Goal: Information Seeking & Learning: Check status

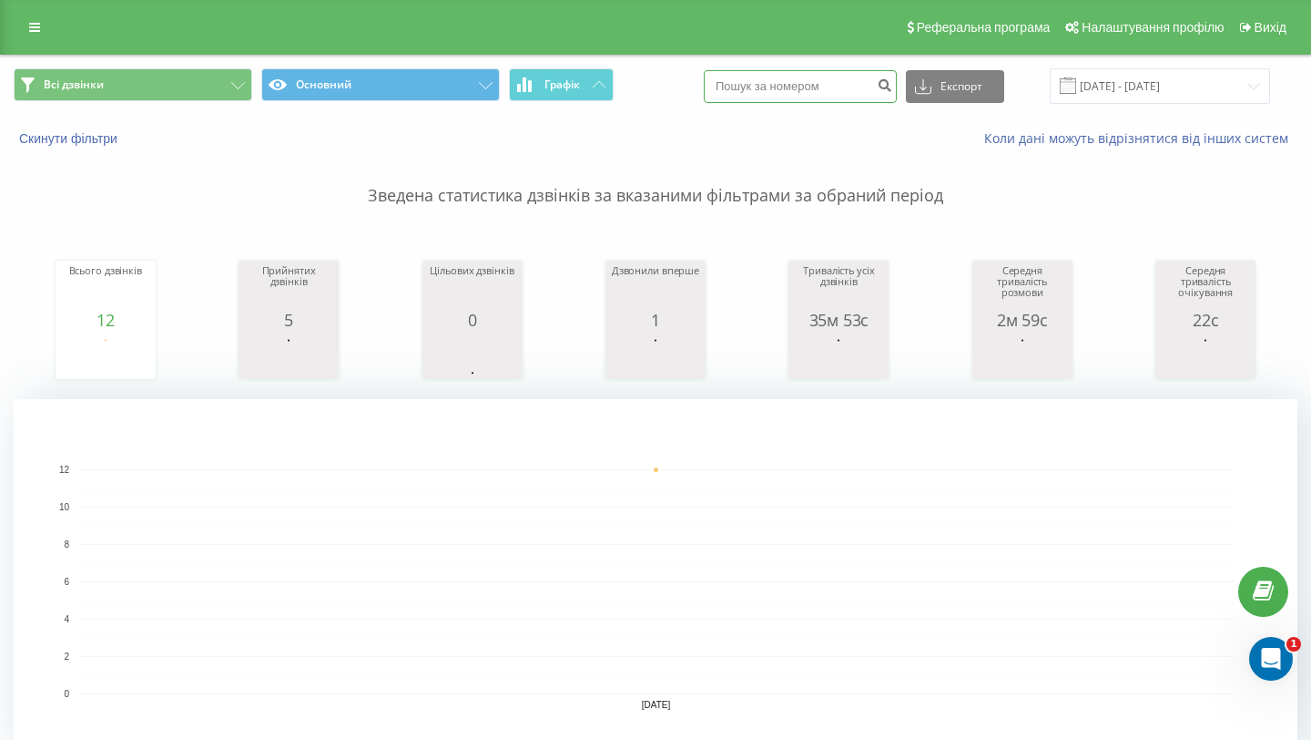
click at [804, 88] on input at bounding box center [800, 86] width 193 height 33
paste input "0993977051"
type input "0993977051"
click at [893, 88] on icon "submit" at bounding box center [884, 82] width 15 height 11
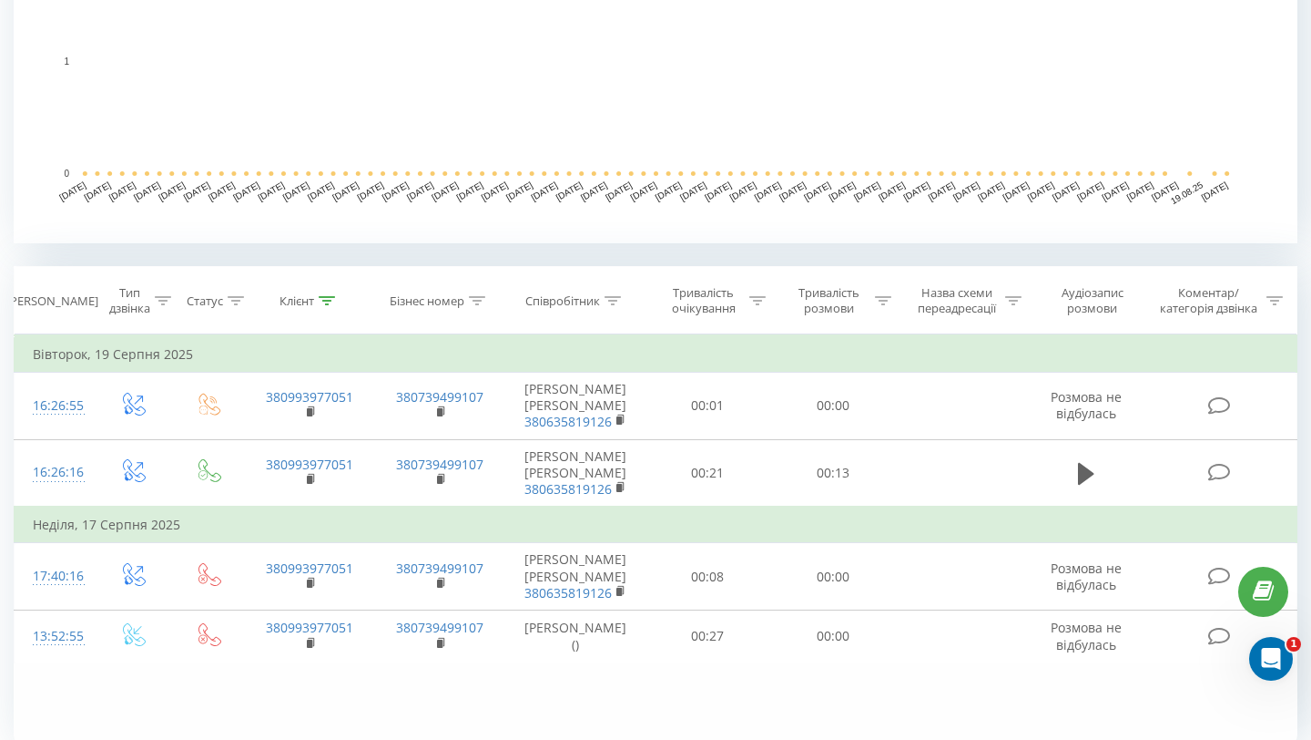
scroll to position [593, 0]
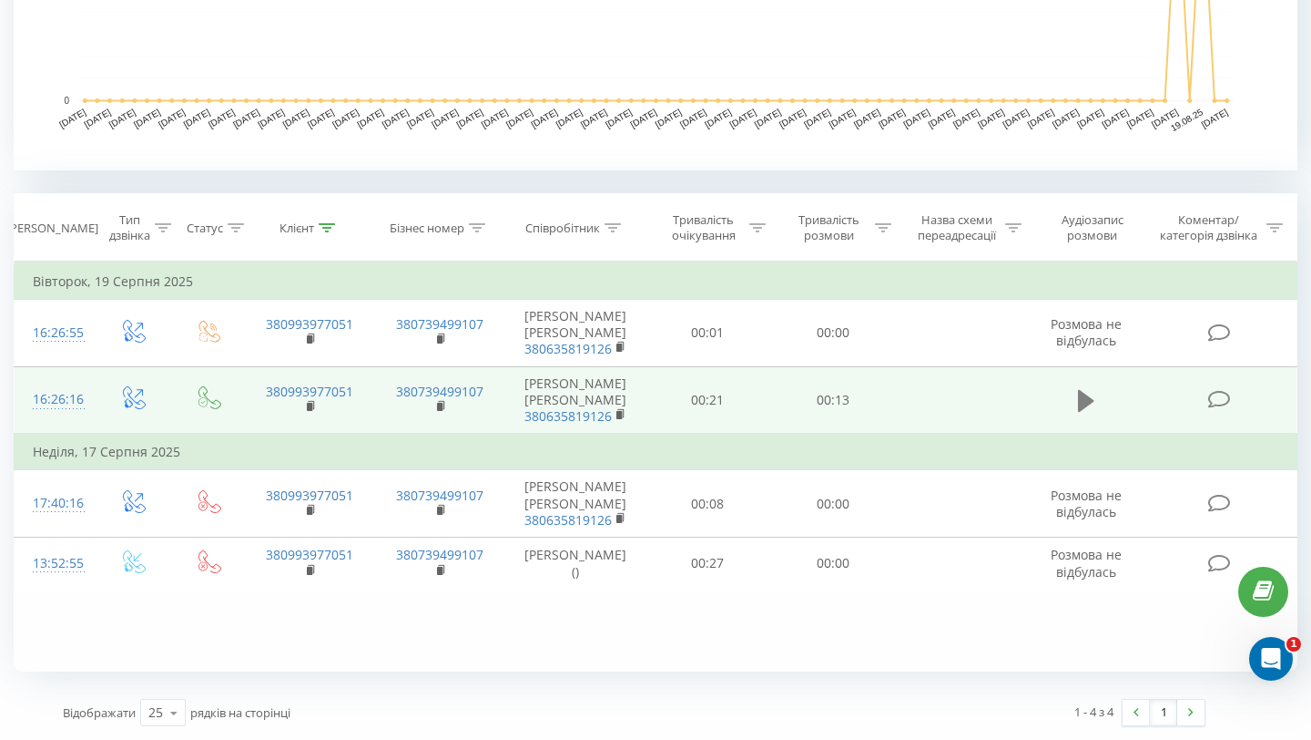
click at [1087, 400] on icon at bounding box center [1086, 401] width 16 height 22
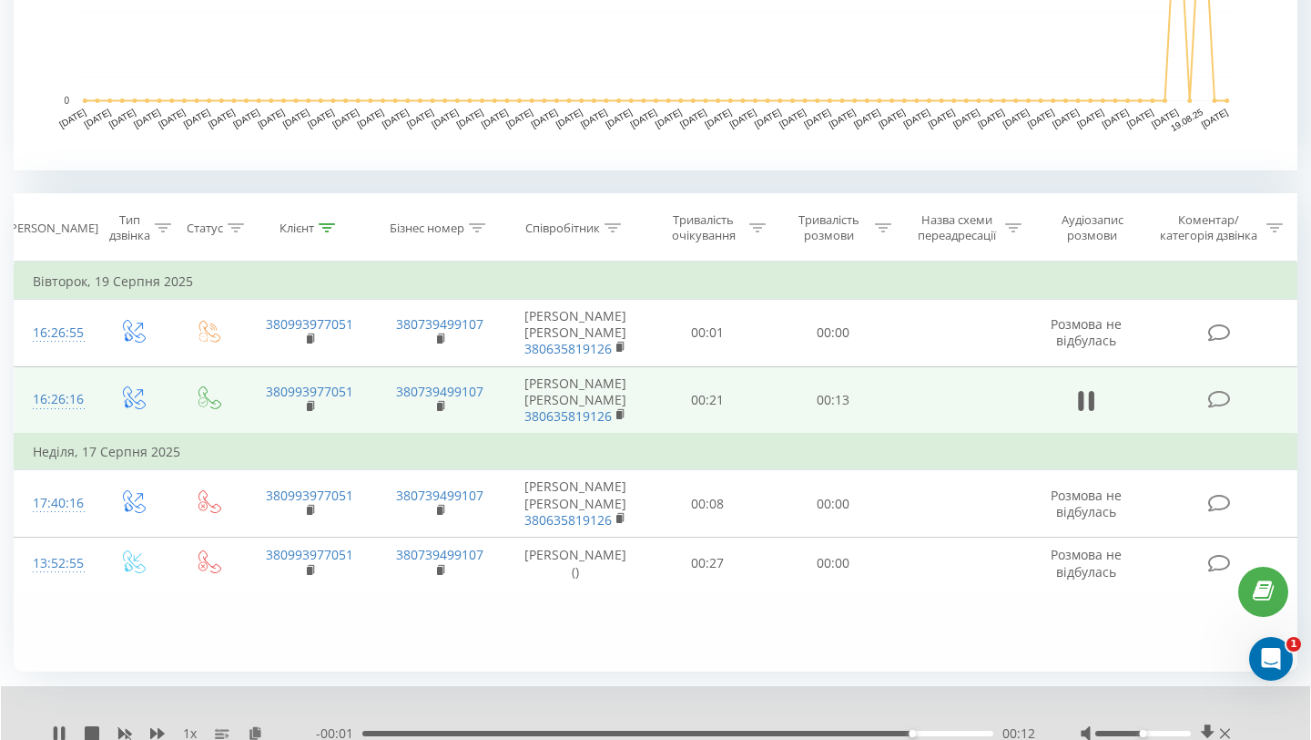
click at [1087, 400] on icon at bounding box center [1086, 401] width 16 height 26
